Goal: Transaction & Acquisition: Book appointment/travel/reservation

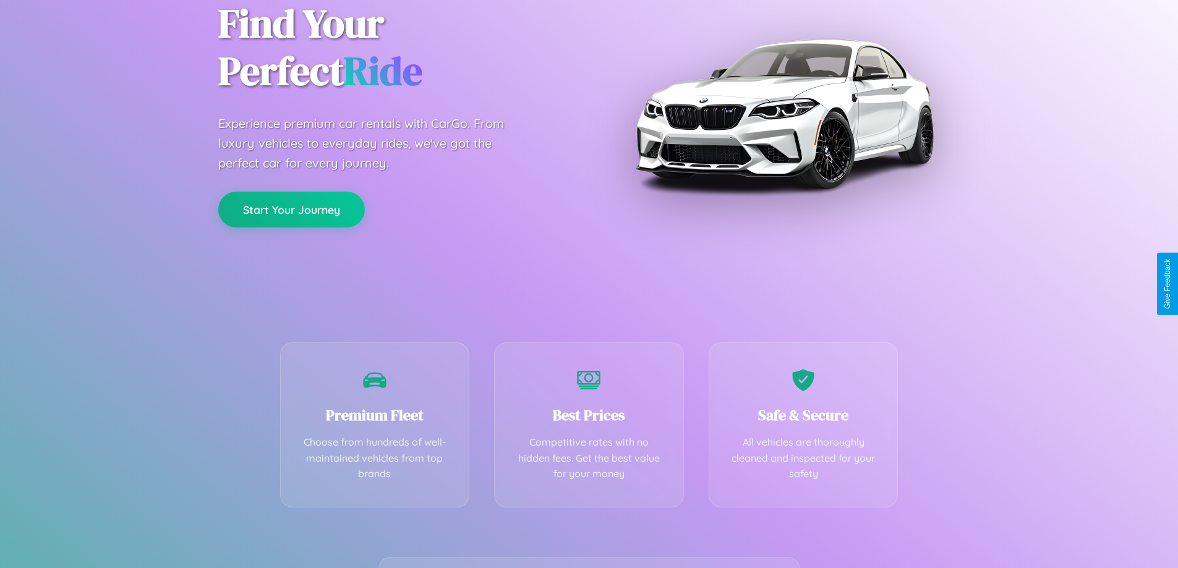
scroll to position [244, 0]
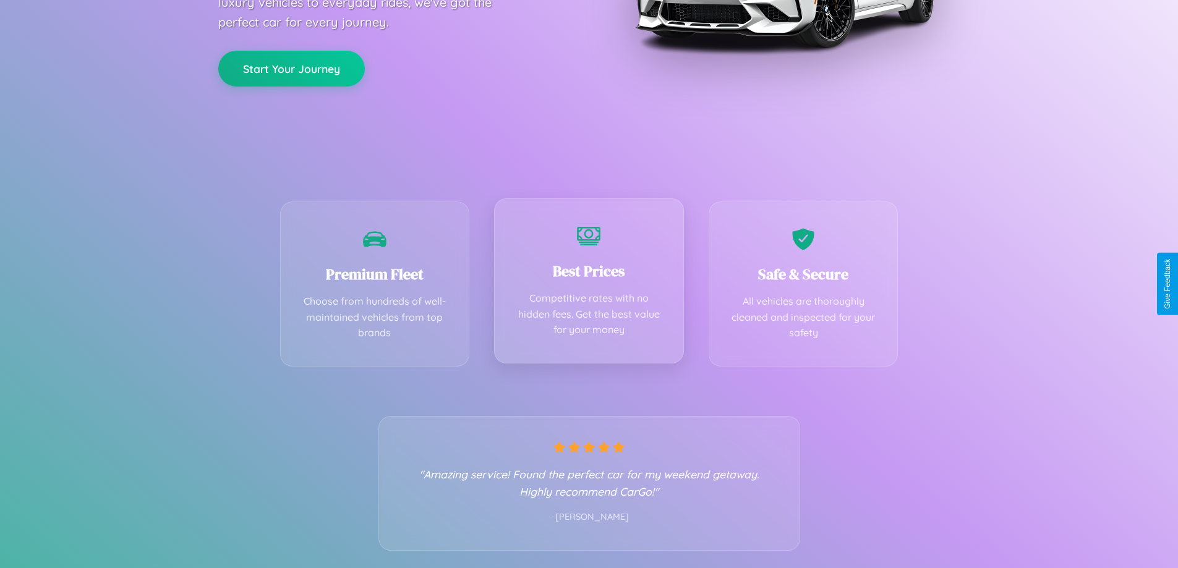
click at [589, 284] on div "Best Prices Competitive rates with no hidden fees. Get the best value for your …" at bounding box center [589, 280] width 190 height 165
click at [291, 67] on button "Start Your Journey" at bounding box center [291, 67] width 147 height 36
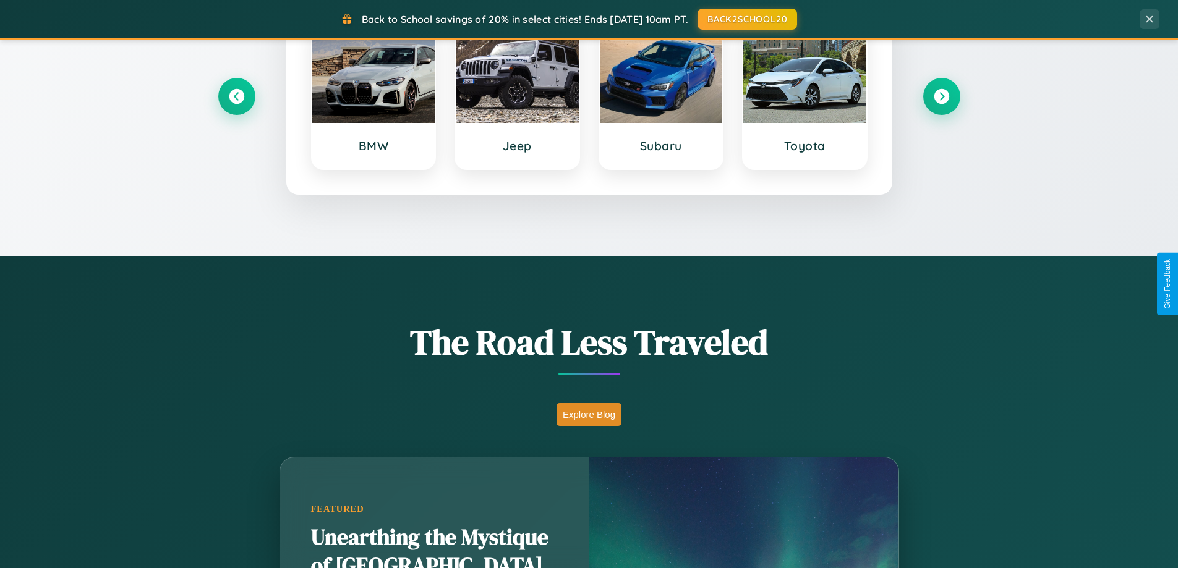
scroll to position [851, 0]
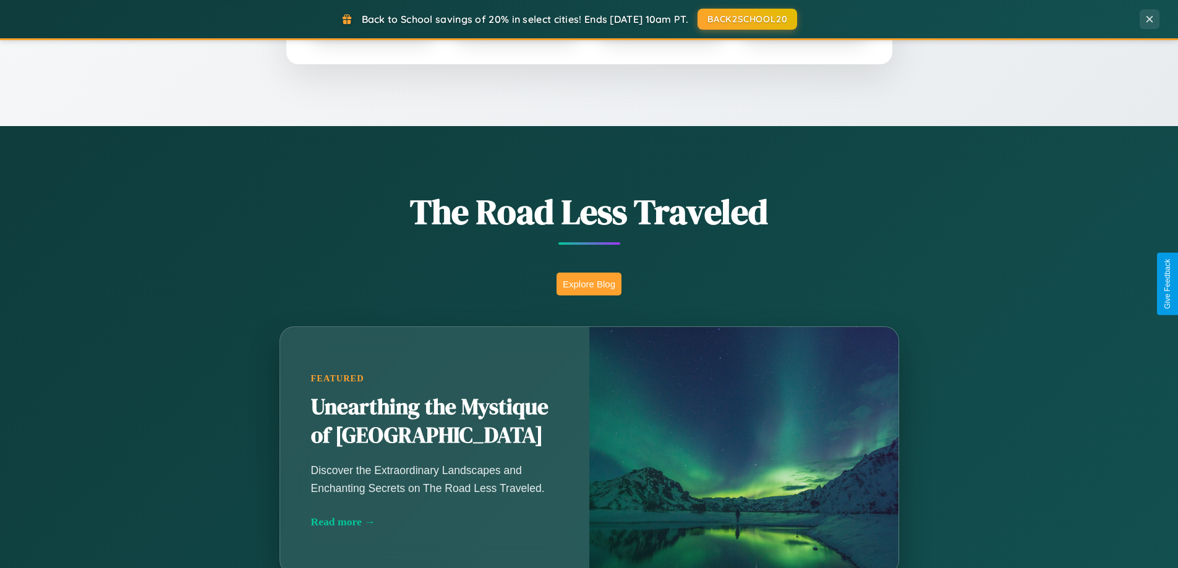
click at [589, 284] on button "Explore Blog" at bounding box center [588, 284] width 65 height 23
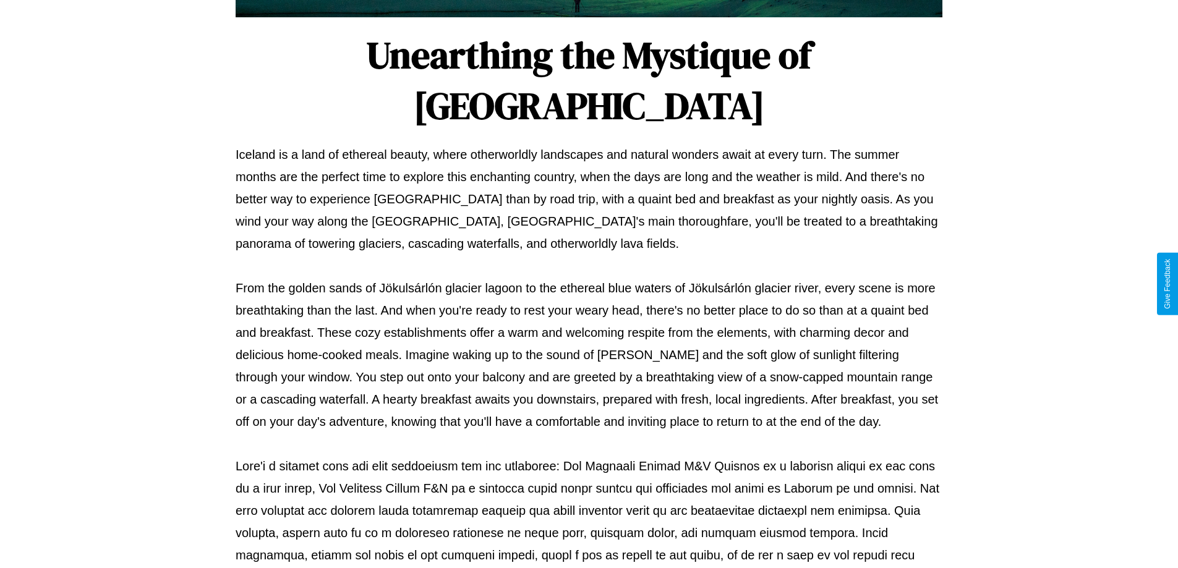
scroll to position [400, 0]
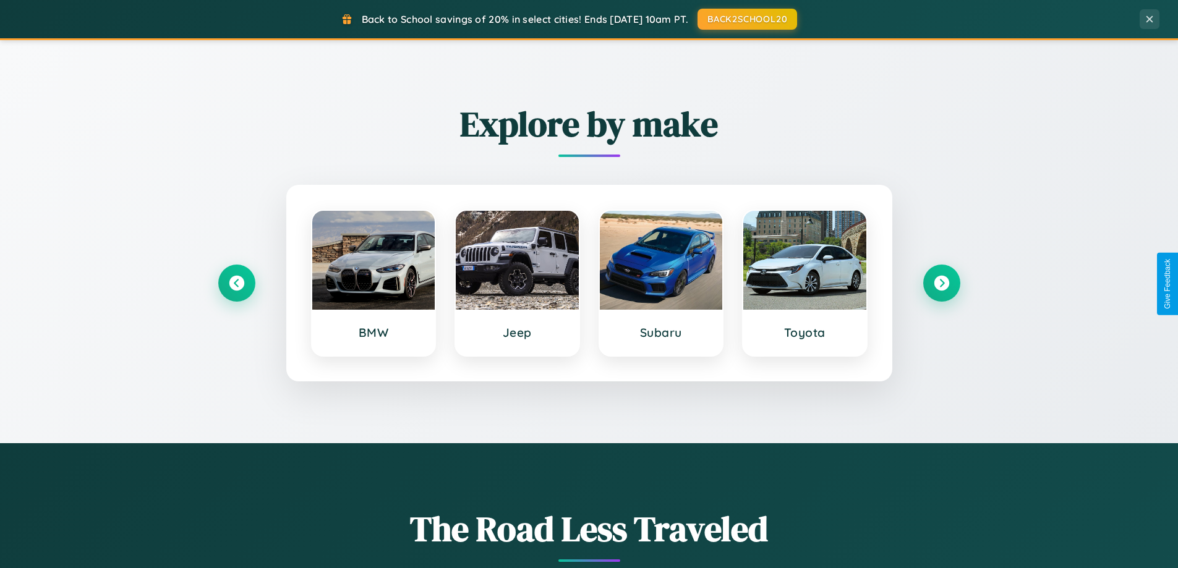
scroll to position [533, 0]
click at [941, 284] on icon at bounding box center [941, 284] width 17 height 17
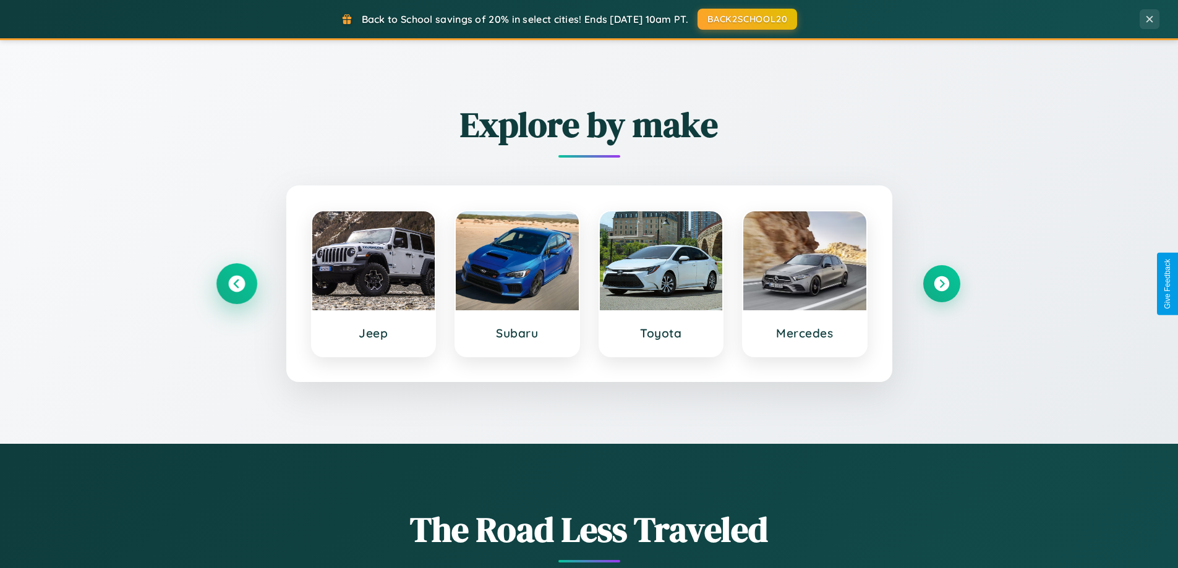
click at [236, 284] on icon at bounding box center [236, 284] width 17 height 17
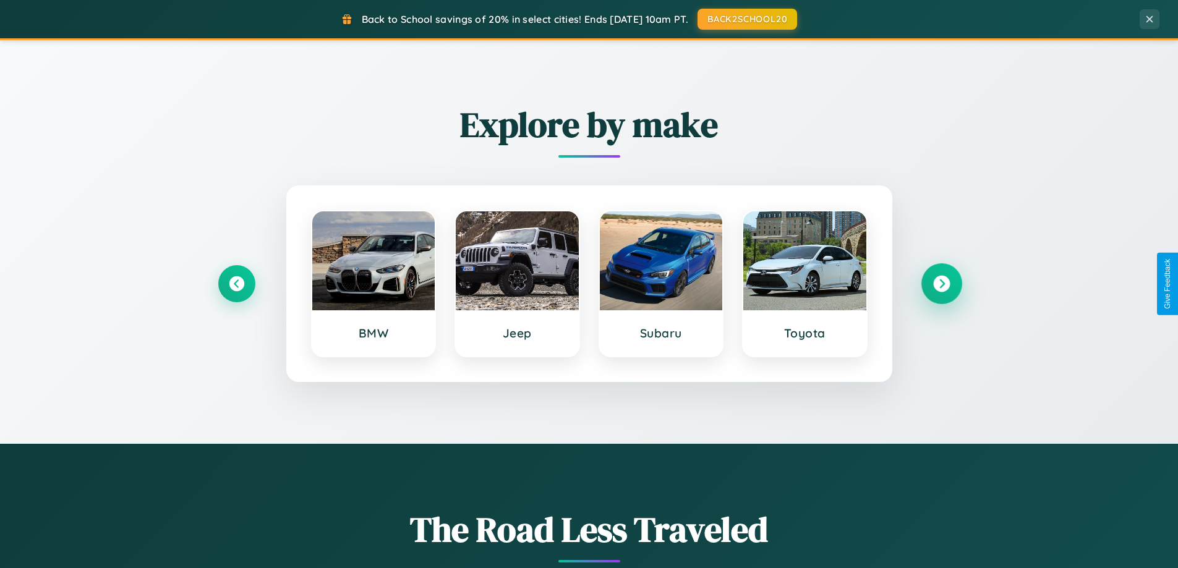
click at [941, 284] on icon at bounding box center [941, 284] width 17 height 17
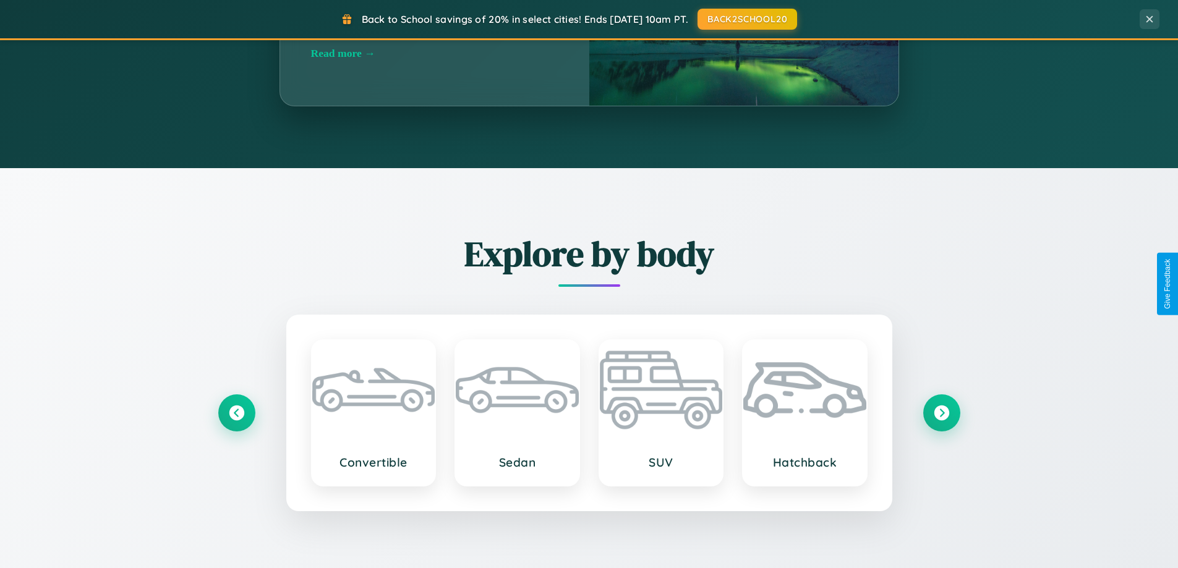
scroll to position [1986, 0]
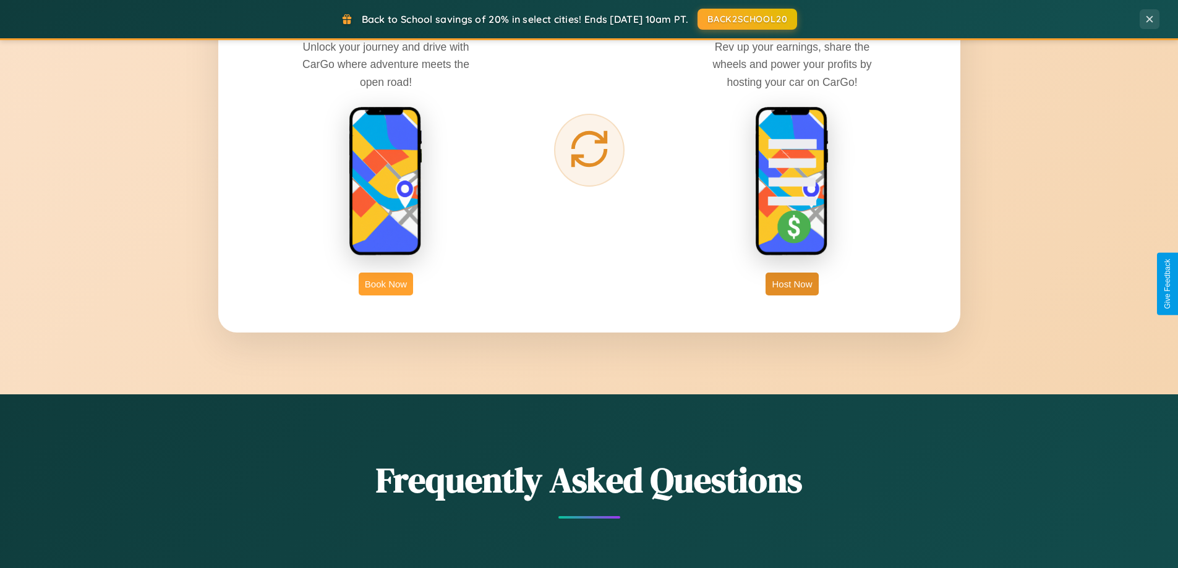
click at [386, 284] on button "Book Now" at bounding box center [386, 284] width 54 height 23
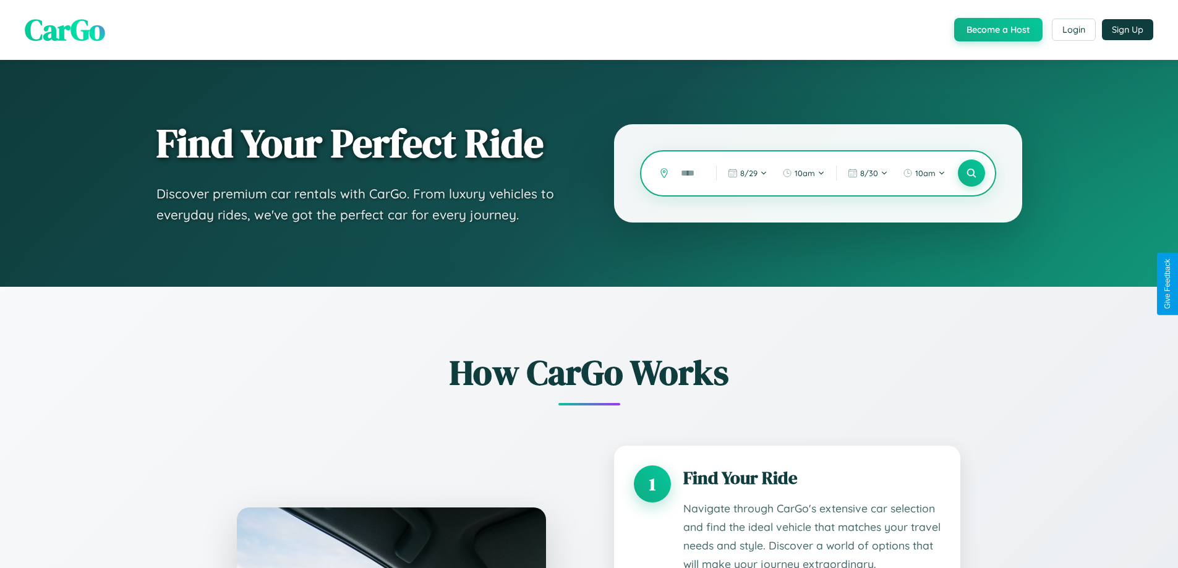
click at [689, 173] on input "text" at bounding box center [688, 174] width 29 height 22
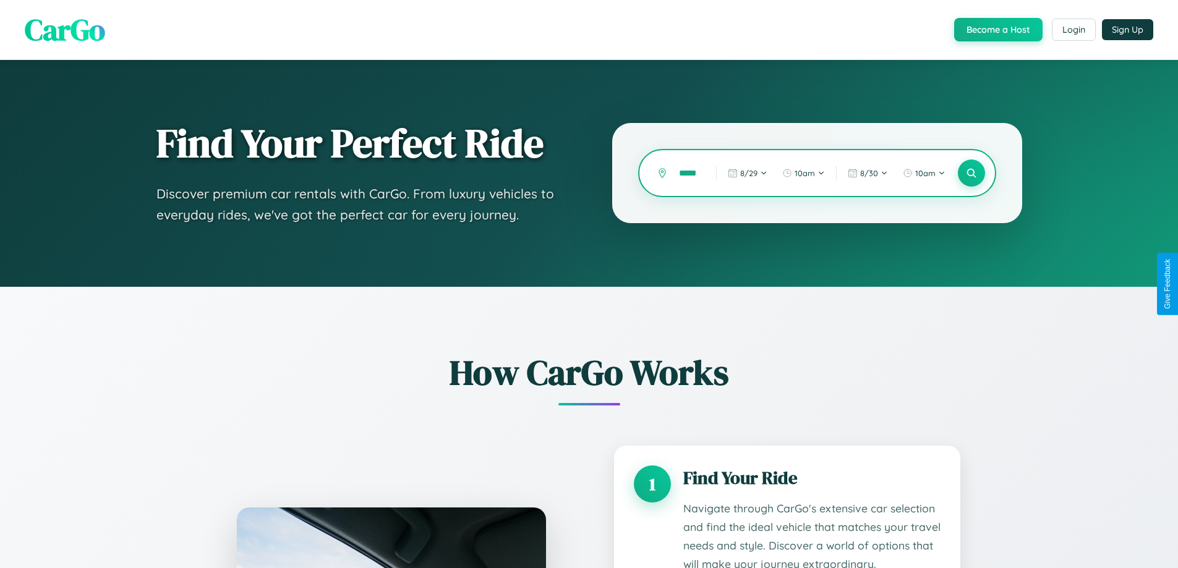
scroll to position [0, 11]
type input "******"
click at [971, 173] on icon at bounding box center [971, 174] width 12 height 12
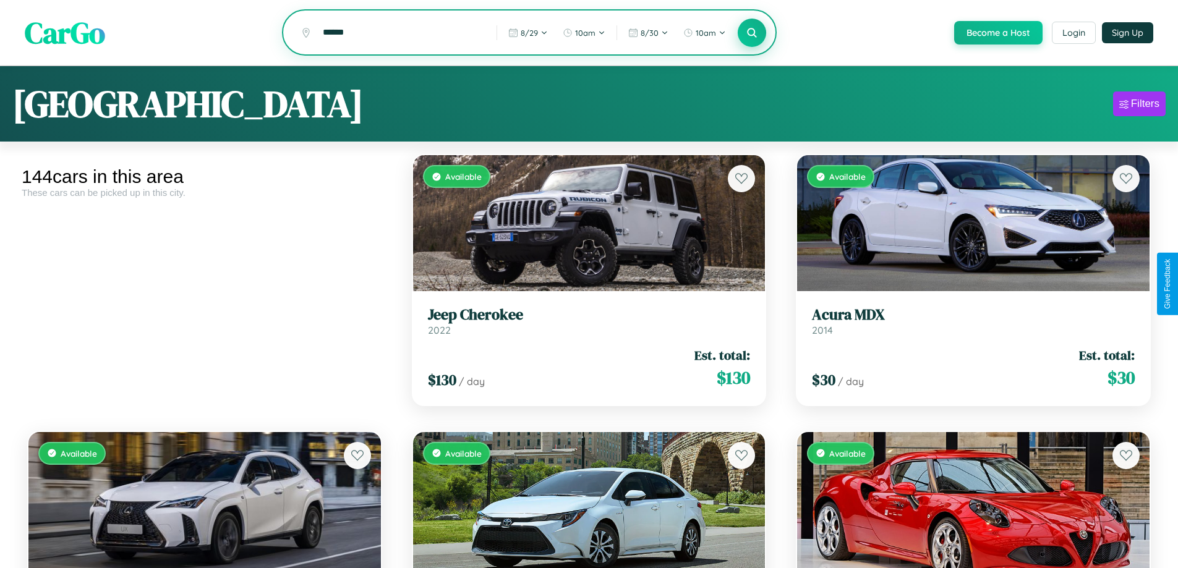
click at [751, 33] on icon at bounding box center [752, 33] width 12 height 12
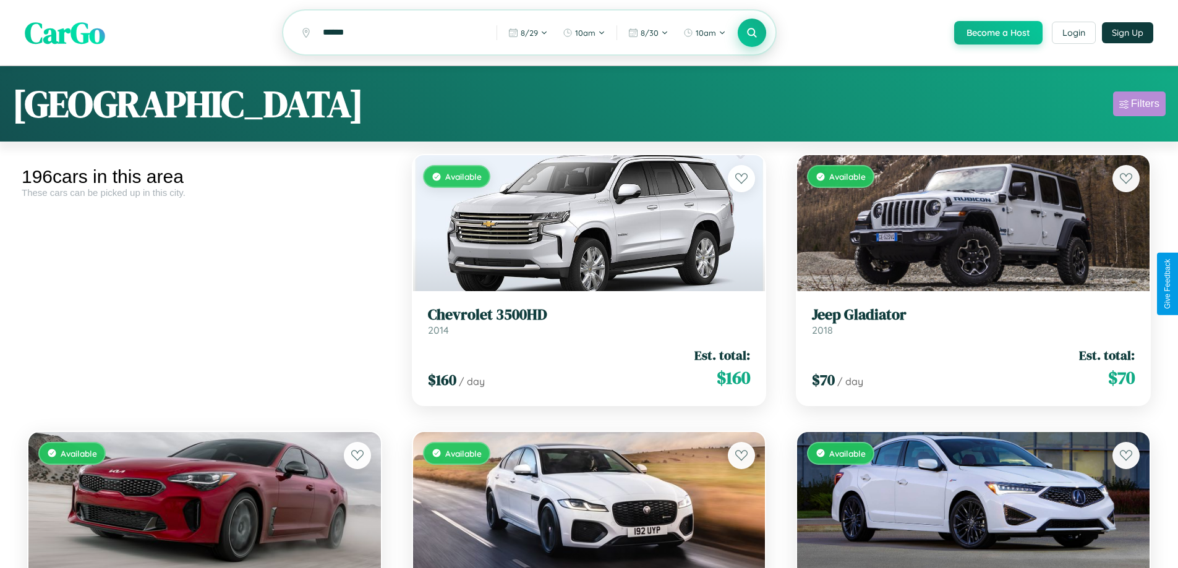
click at [1139, 106] on div "Filters" at bounding box center [1145, 104] width 28 height 12
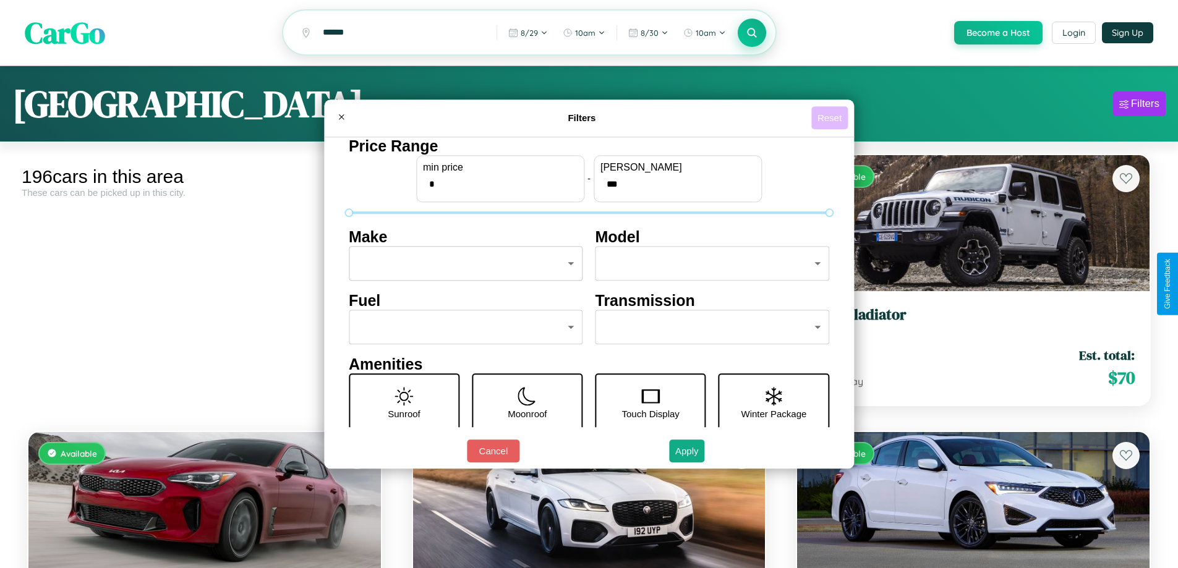
click at [831, 117] on button "Reset" at bounding box center [829, 117] width 36 height 23
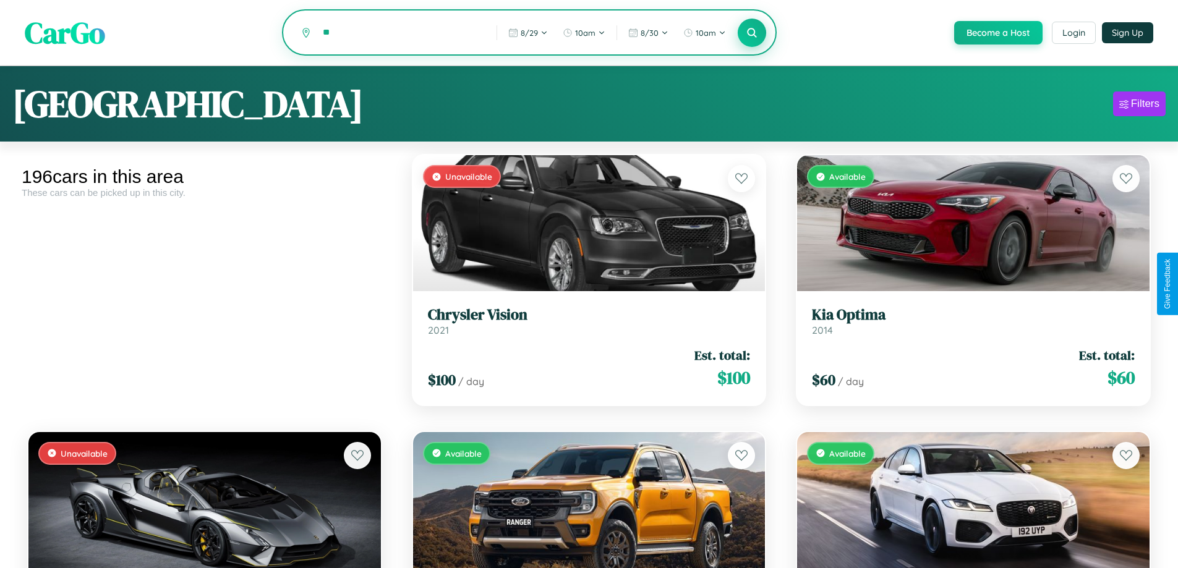
type input "*"
type input "*******"
click at [751, 33] on icon at bounding box center [752, 33] width 12 height 12
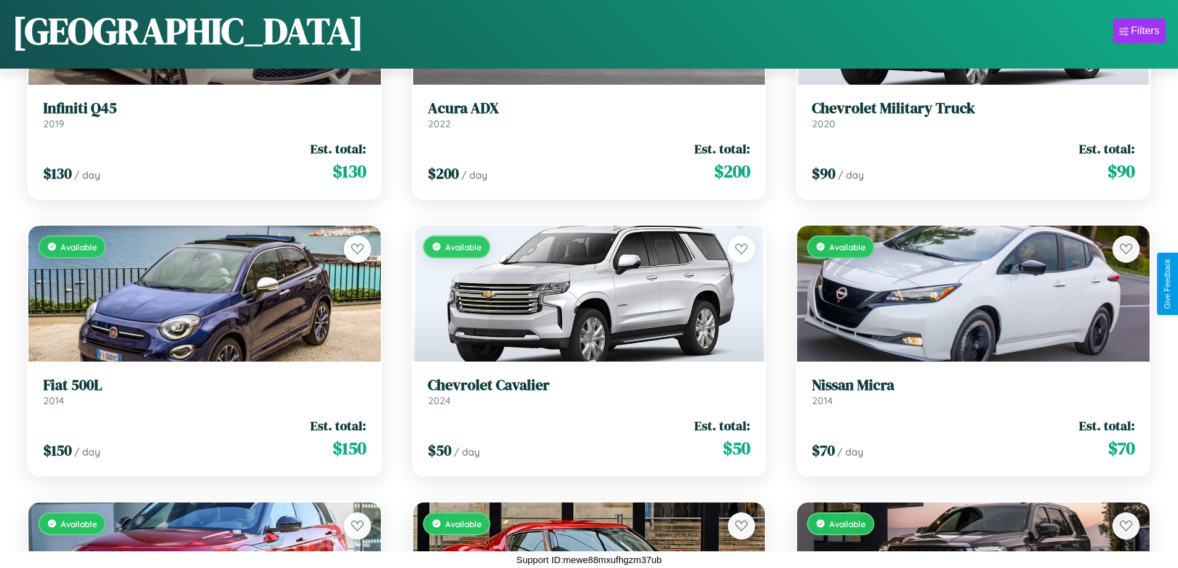
scroll to position [12354, 0]
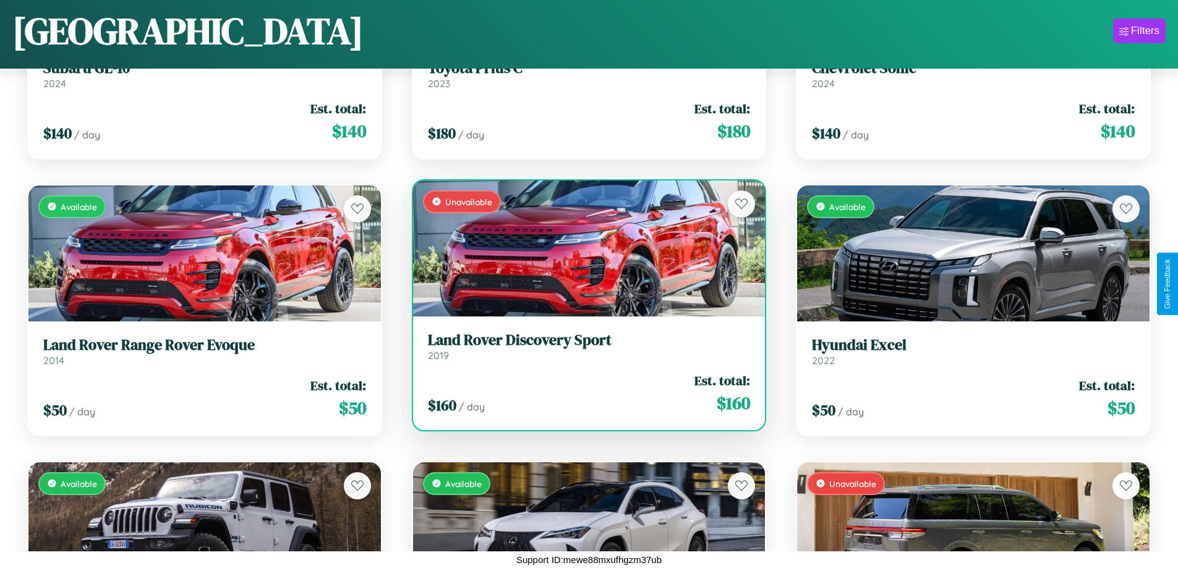
click at [584, 349] on h3 "Land Rover Discovery Sport" at bounding box center [589, 340] width 323 height 18
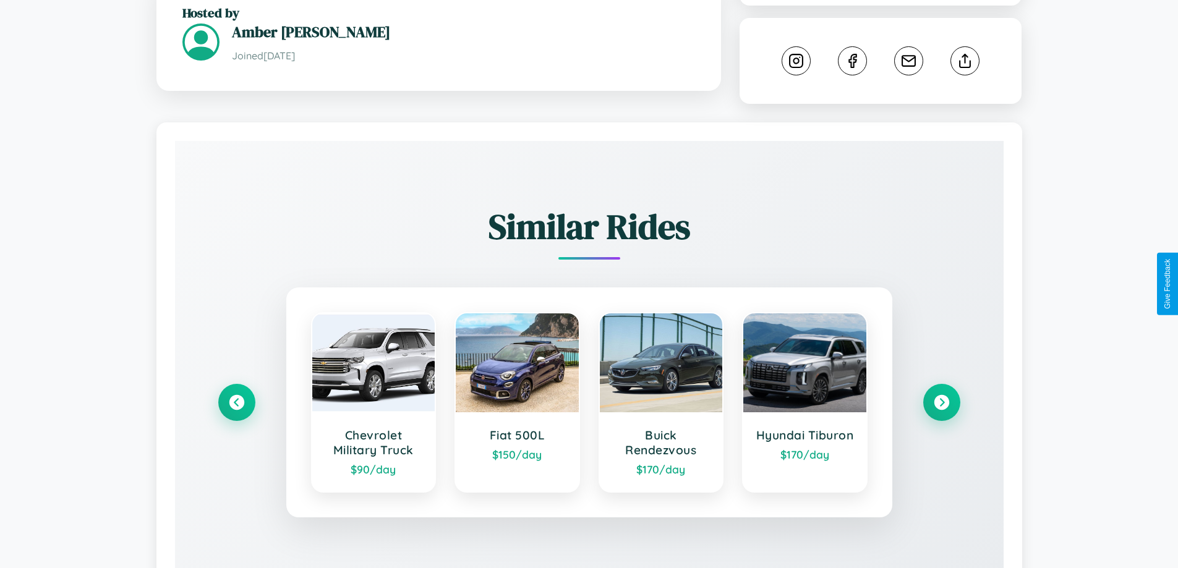
scroll to position [739, 0]
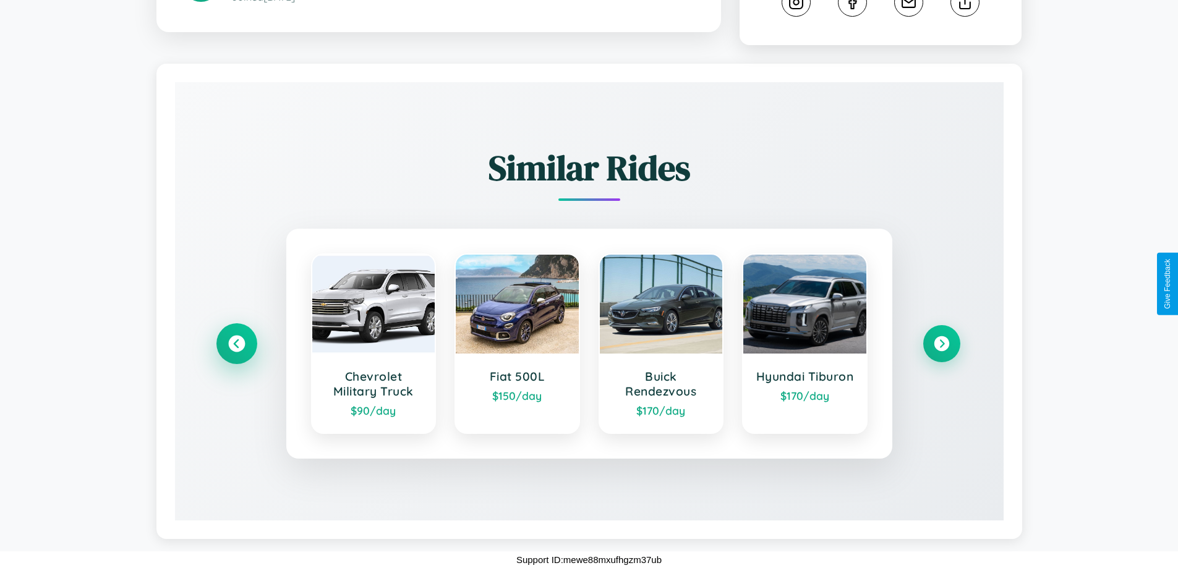
click at [236, 344] on icon at bounding box center [236, 344] width 17 height 17
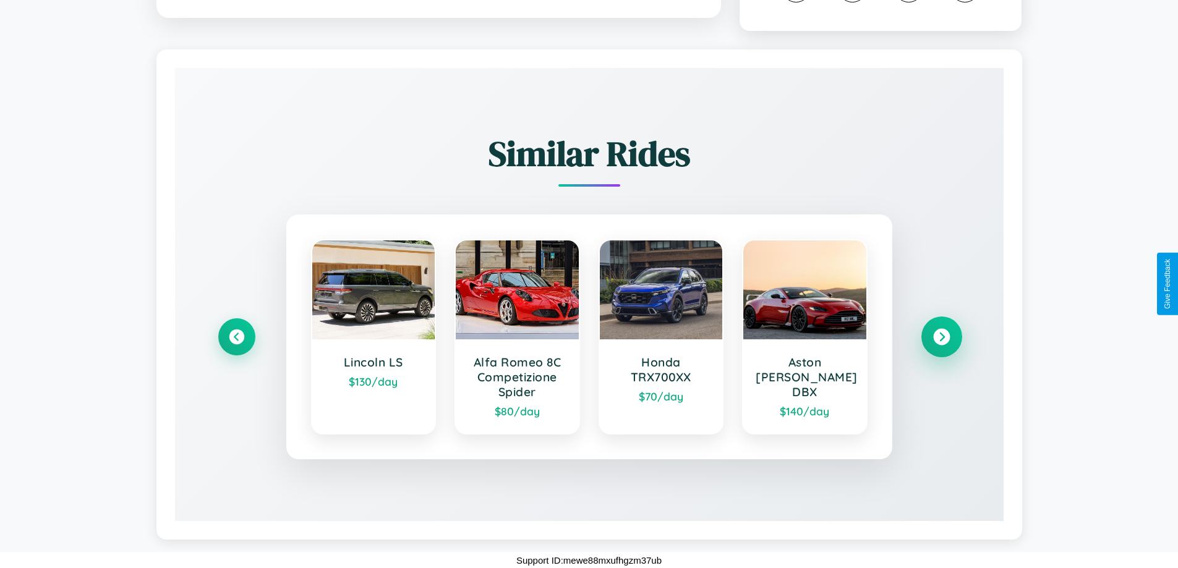
click at [941, 346] on icon at bounding box center [941, 337] width 17 height 17
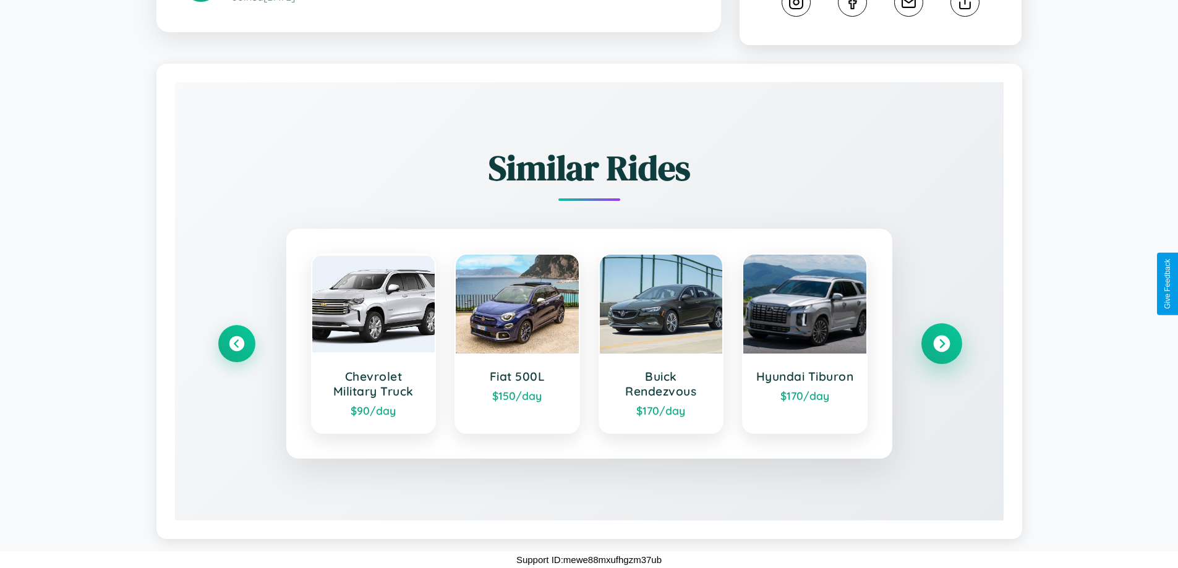
click at [941, 344] on icon at bounding box center [941, 344] width 17 height 17
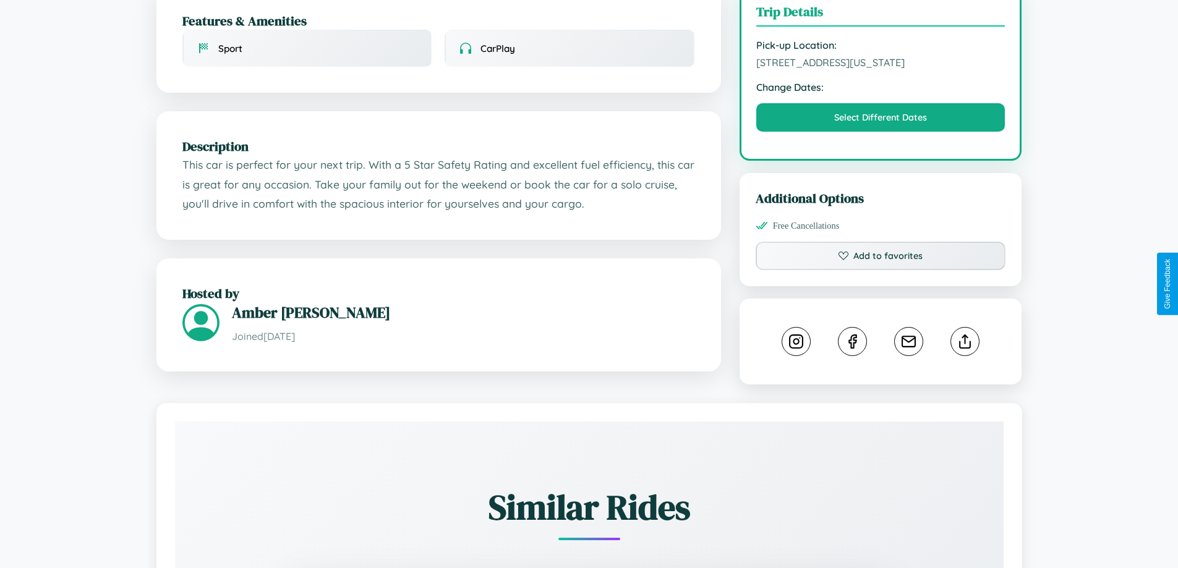
scroll to position [372, 0]
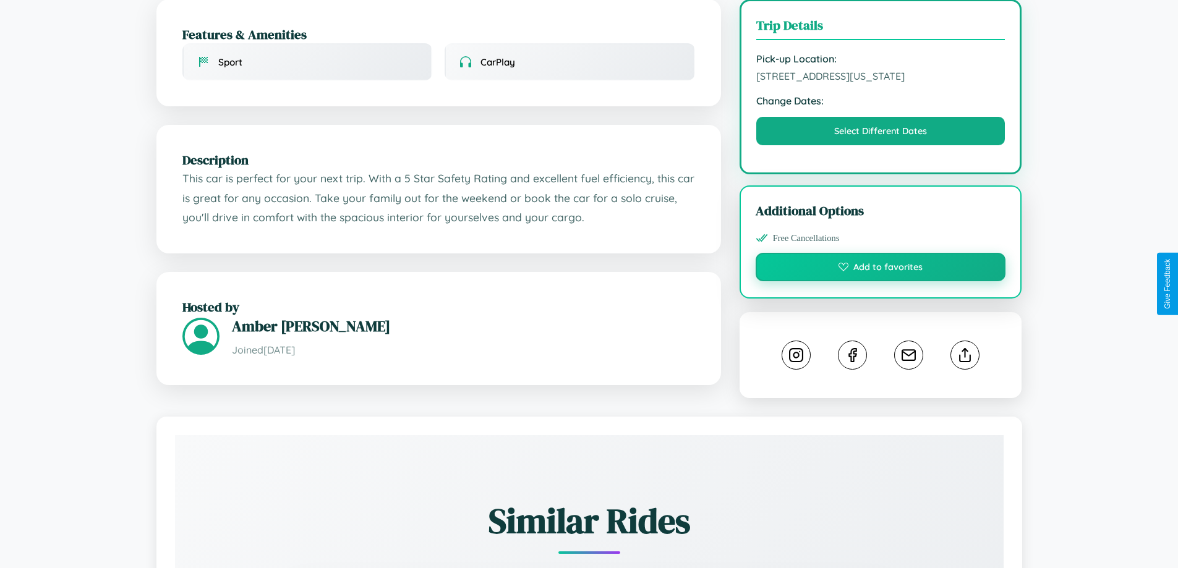
click at [880, 281] on button "Add to favorites" at bounding box center [880, 267] width 250 height 28
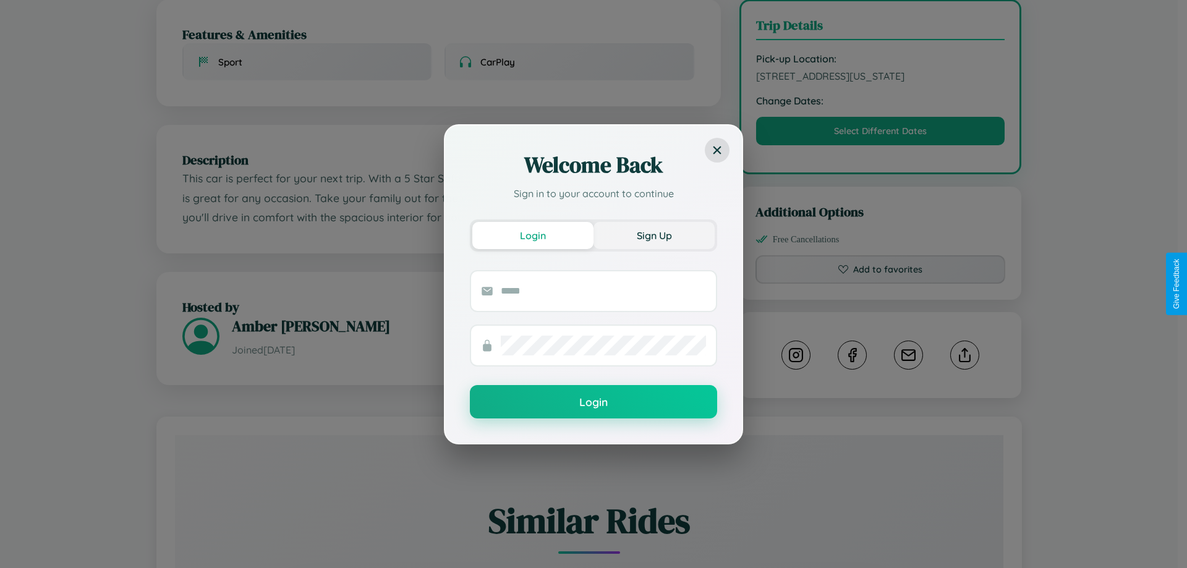
click at [654, 235] on button "Sign Up" at bounding box center [653, 235] width 121 height 27
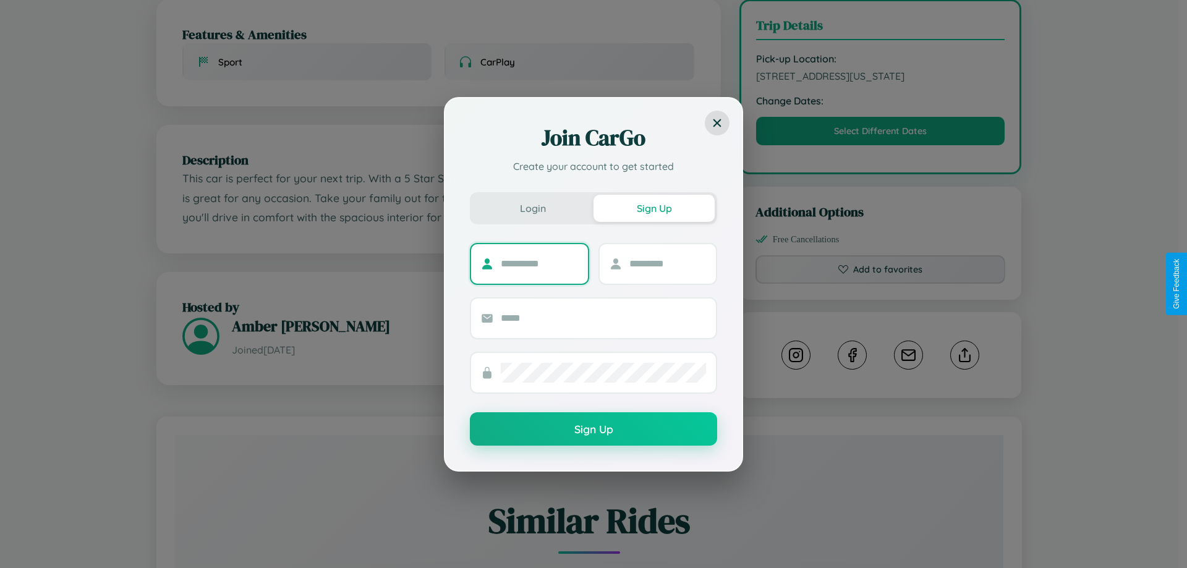
click at [539, 263] on input "text" at bounding box center [539, 264] width 77 height 20
type input "*******"
click at [667, 263] on input "text" at bounding box center [667, 264] width 77 height 20
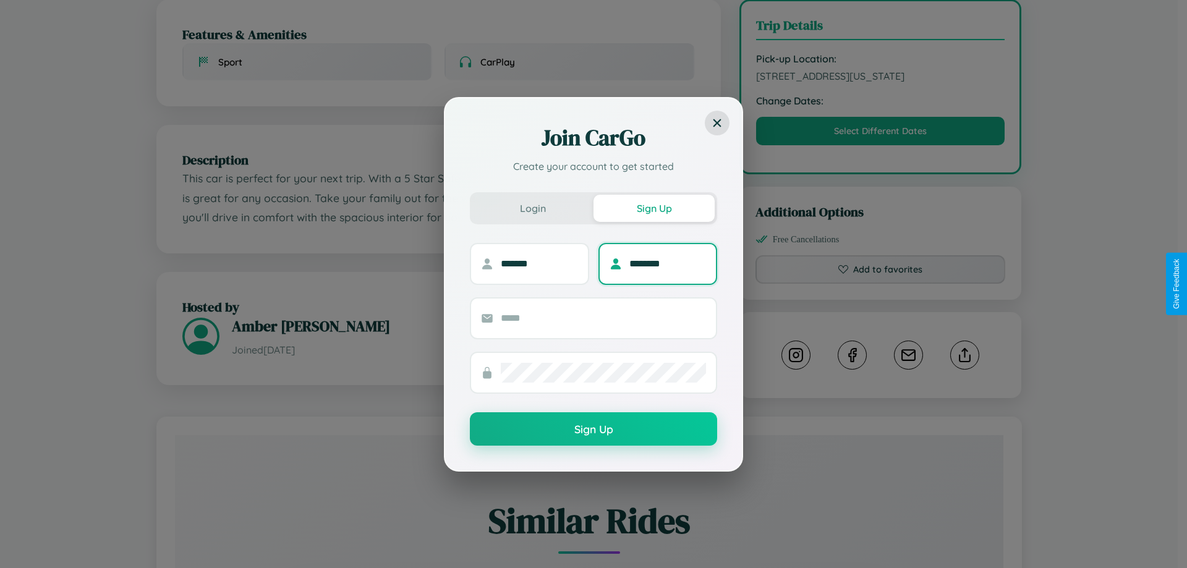
type input "********"
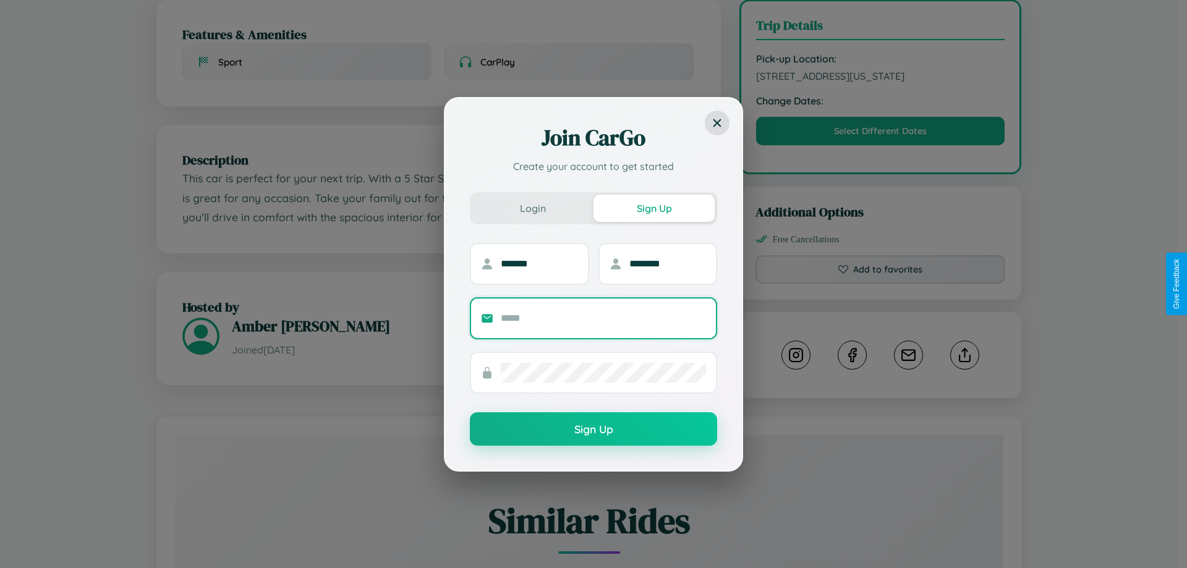
click at [603, 318] on input "text" at bounding box center [603, 318] width 205 height 20
type input "**********"
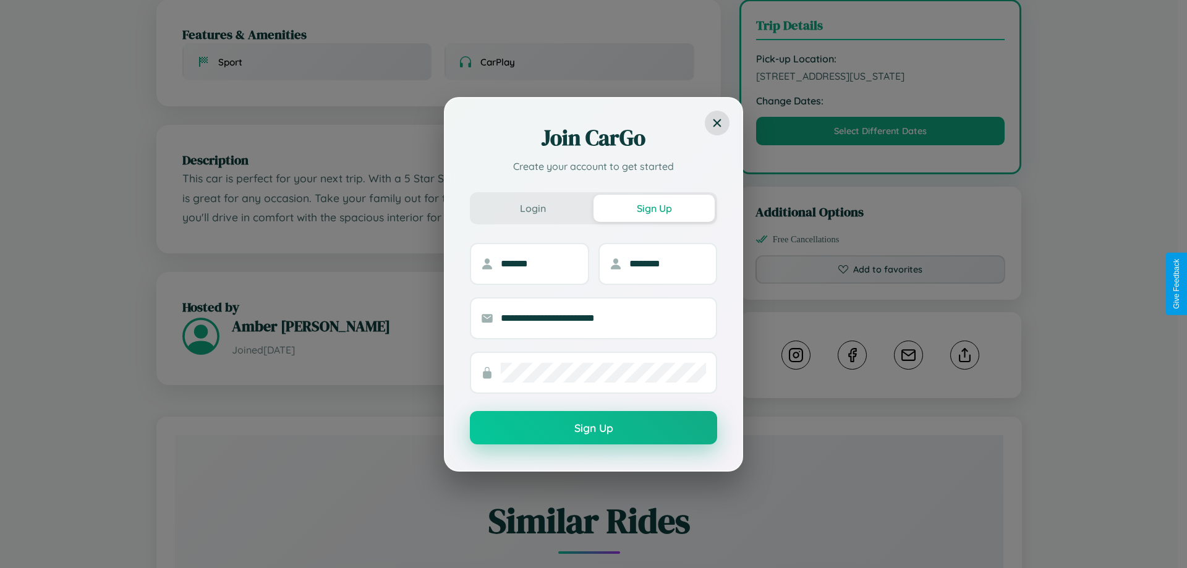
click at [593, 428] on button "Sign Up" at bounding box center [593, 427] width 247 height 33
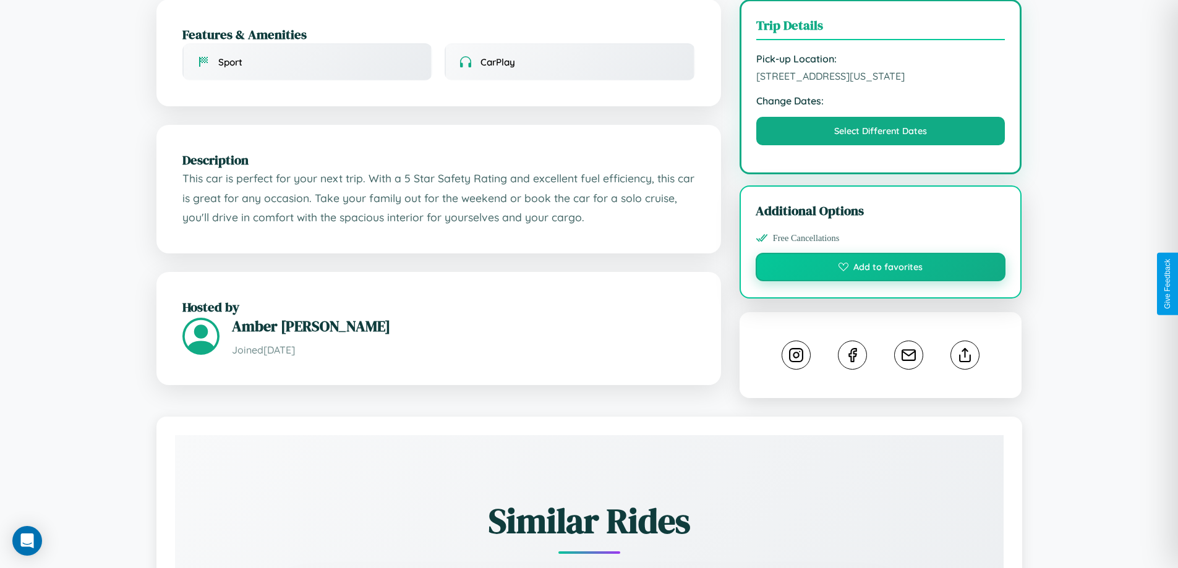
click at [880, 281] on button "Add to favorites" at bounding box center [880, 267] width 250 height 28
